Goal: Navigation & Orientation: Find specific page/section

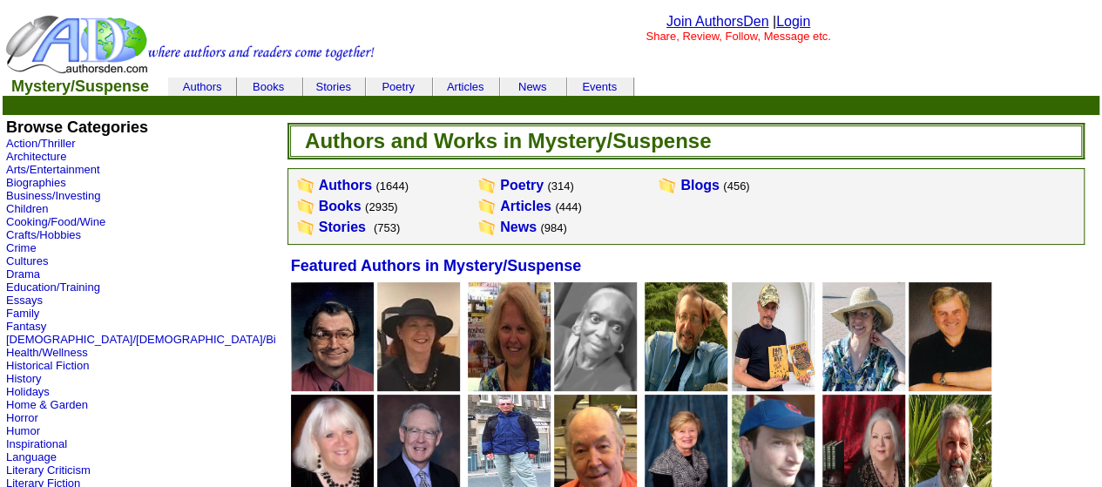
click at [732, 323] on img at bounding box center [773, 336] width 83 height 109
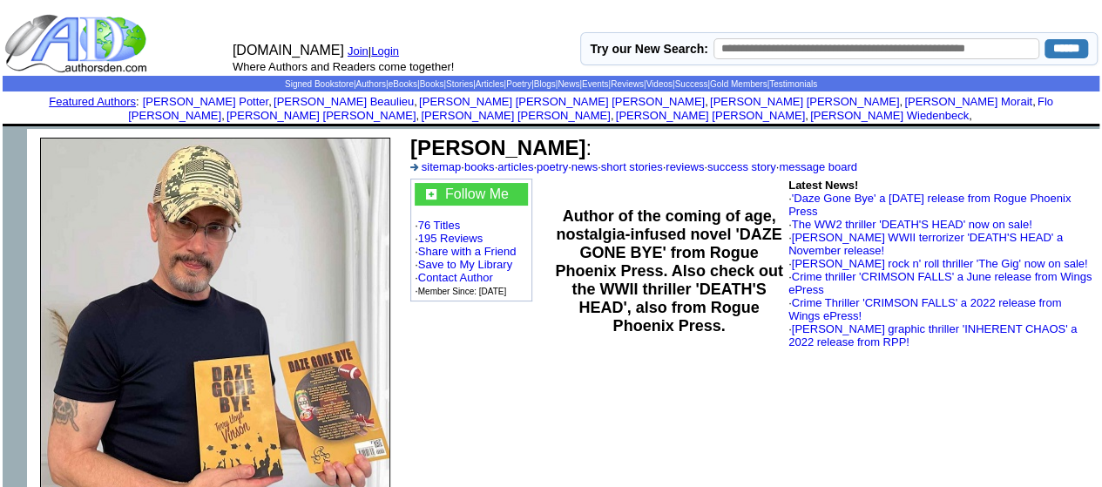
click at [388, 51] on link "Login" at bounding box center [385, 50] width 28 height 13
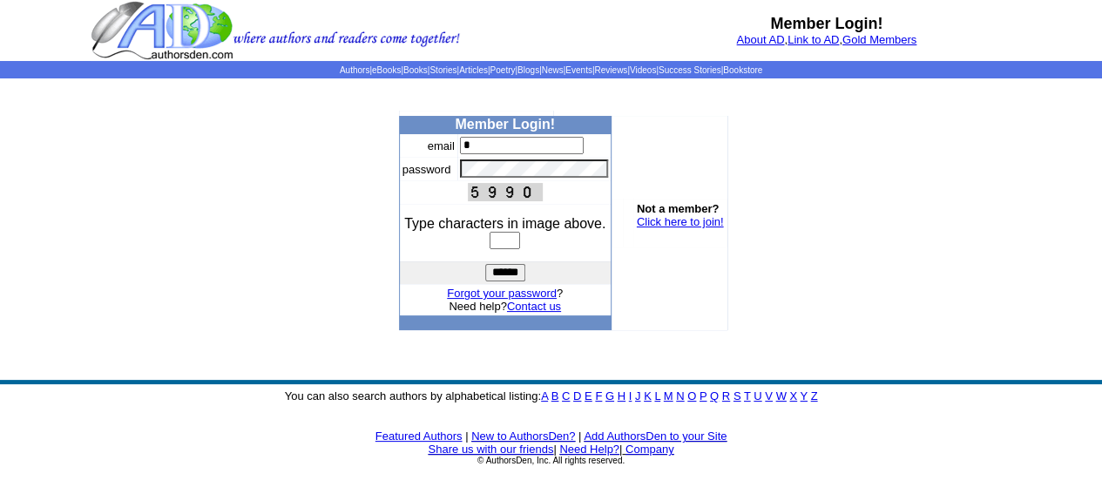
type input "**********"
click at [495, 241] on input "text" at bounding box center [504, 240] width 30 height 17
type input "****"
click at [507, 273] on input "******" at bounding box center [505, 272] width 40 height 17
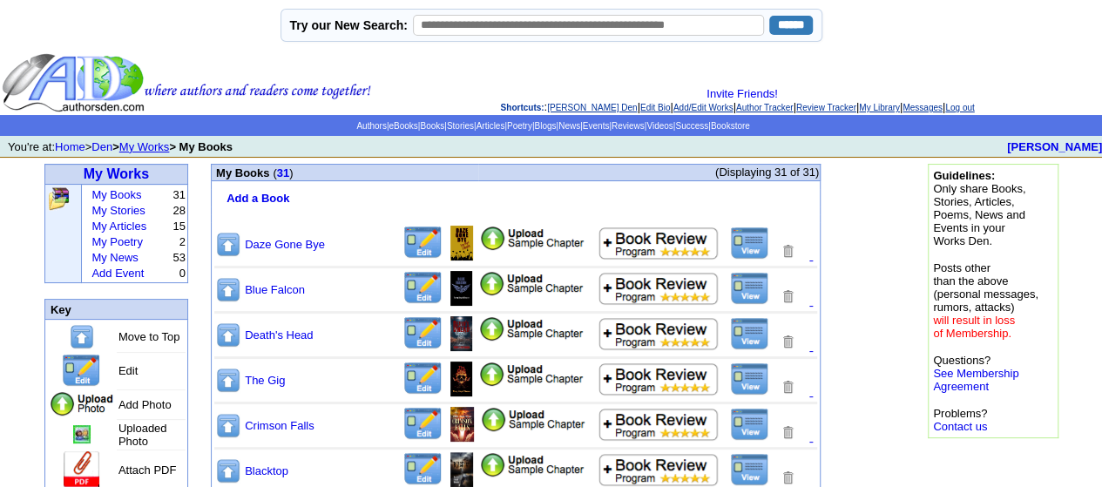
click at [230, 382] on img at bounding box center [228, 380] width 26 height 27
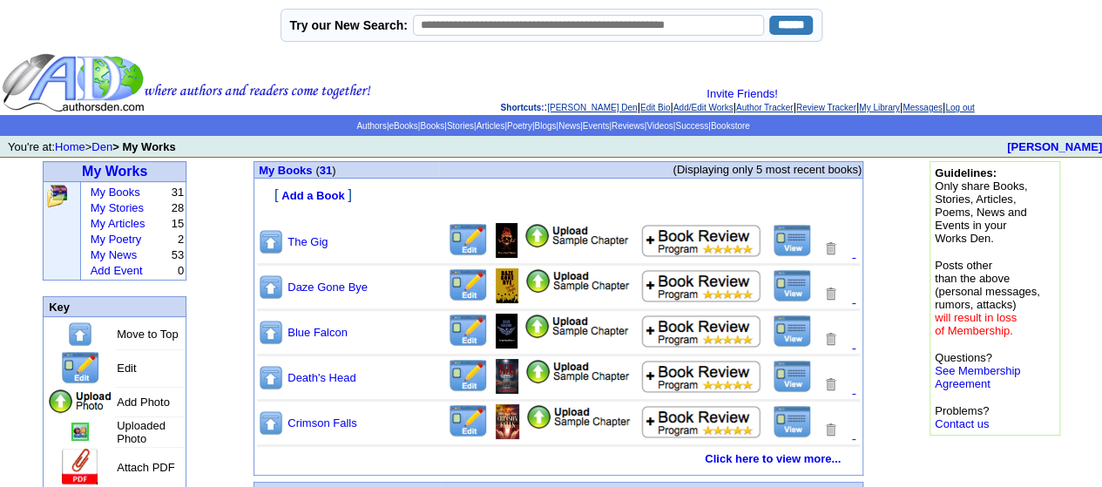
click at [273, 377] on img at bounding box center [271, 377] width 26 height 27
click at [270, 376] on img at bounding box center [271, 377] width 26 height 27
click at [273, 373] on img at bounding box center [271, 377] width 26 height 27
click at [974, 103] on link "Log out" at bounding box center [959, 108] width 29 height 10
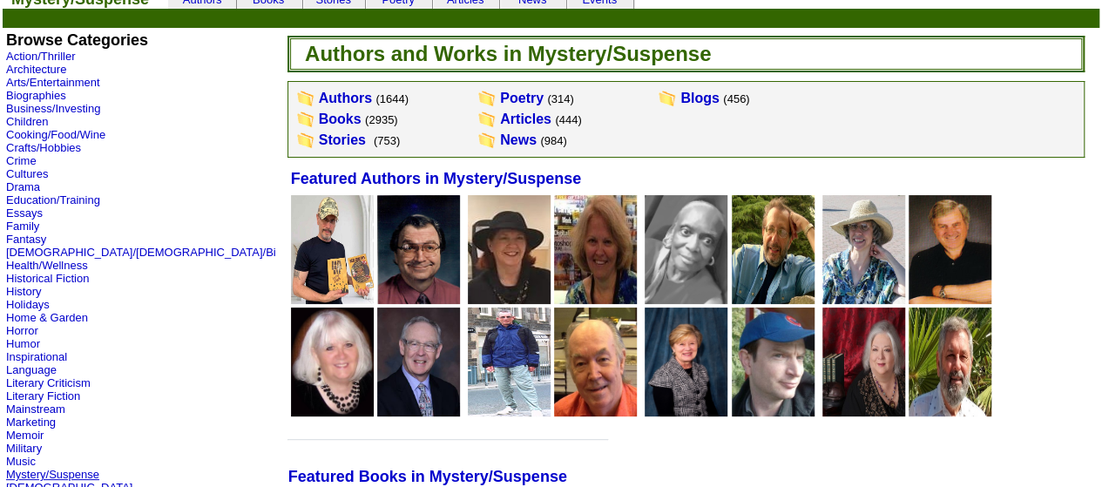
scroll to position [261, 0]
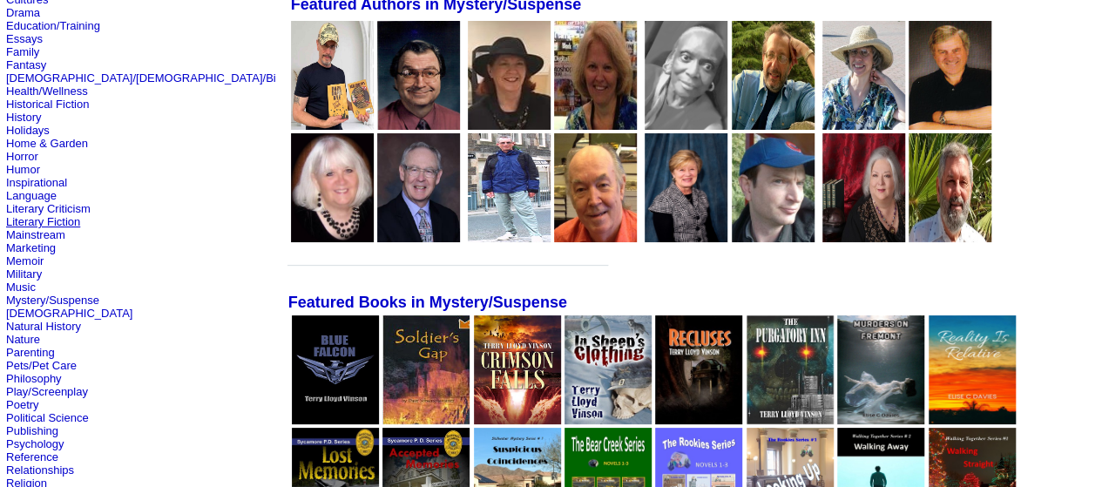
click at [60, 228] on link "Literary Fiction" at bounding box center [43, 221] width 74 height 13
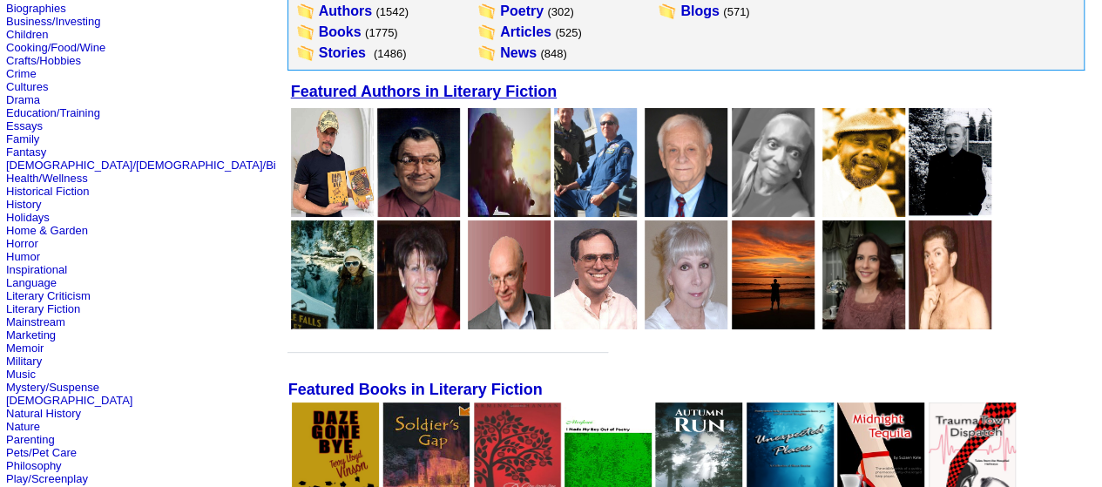
scroll to position [261, 0]
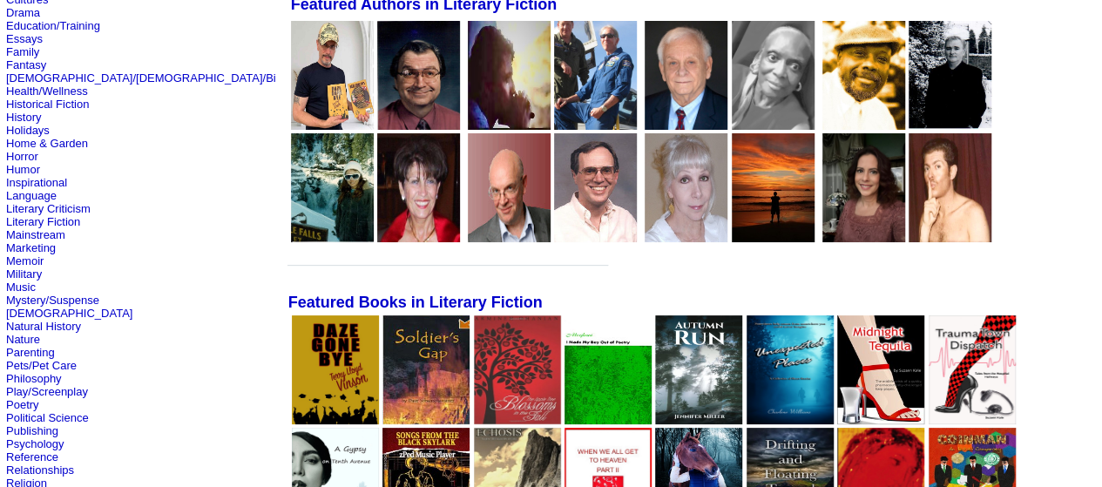
click at [292, 379] on img at bounding box center [335, 369] width 87 height 109
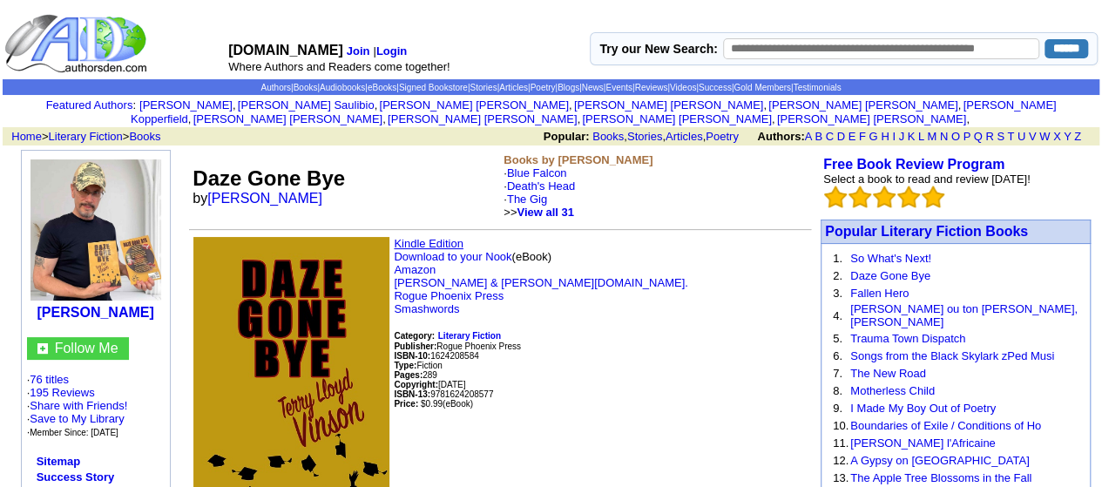
click at [432, 237] on link "Kindle Edition" at bounding box center [429, 243] width 70 height 13
